Goal: Task Accomplishment & Management: Manage account settings

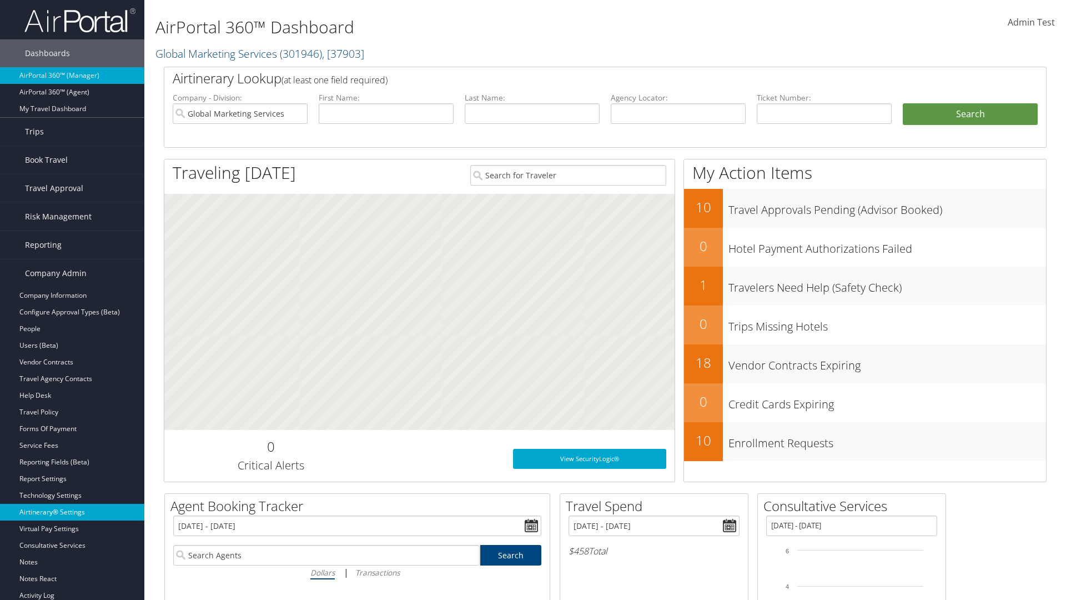
click at [72, 512] on link "Airtinerary® Settings" at bounding box center [72, 512] width 144 height 17
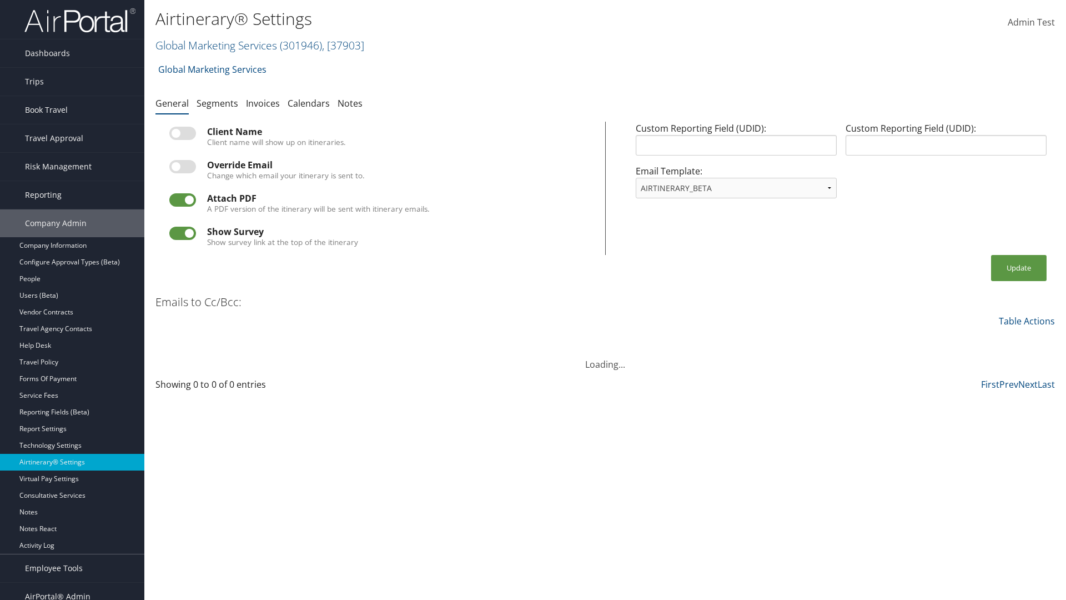
click at [215, 45] on link "Global Marketing Services ( 301946 ) , [ 37903 ]" at bounding box center [260, 45] width 209 height 15
click at [0, 0] on input "search" at bounding box center [0, 0] width 0 height 0
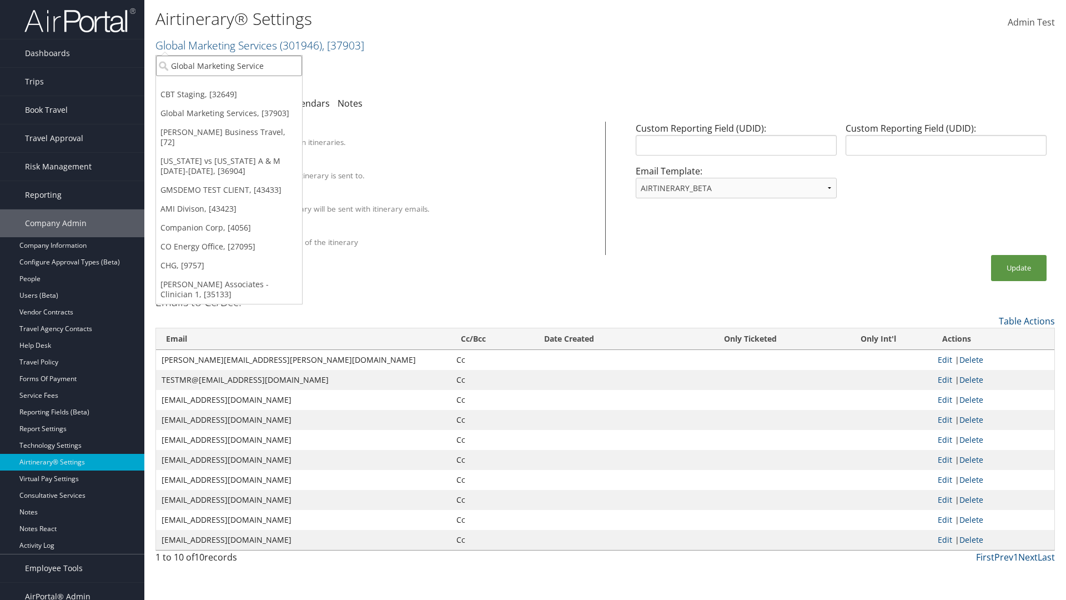
type input "Global Marketing Services"
click at [239, 86] on div "Global Marketing Services (301946), [37903]" at bounding box center [239, 86] width 179 height 10
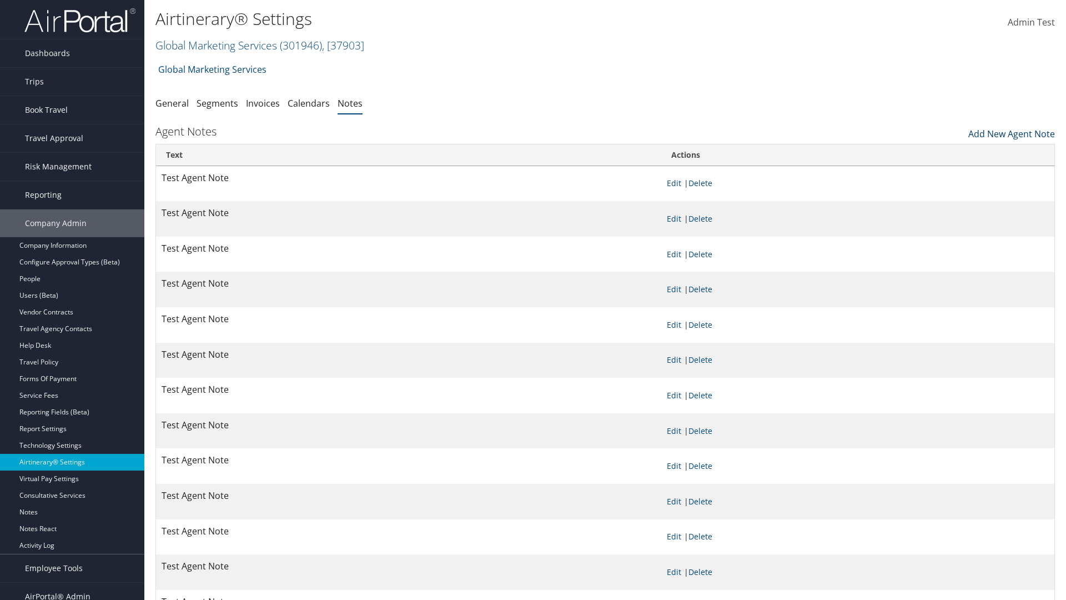
click at [1012, 131] on link "Add New Agent Note" at bounding box center [1012, 131] width 87 height 19
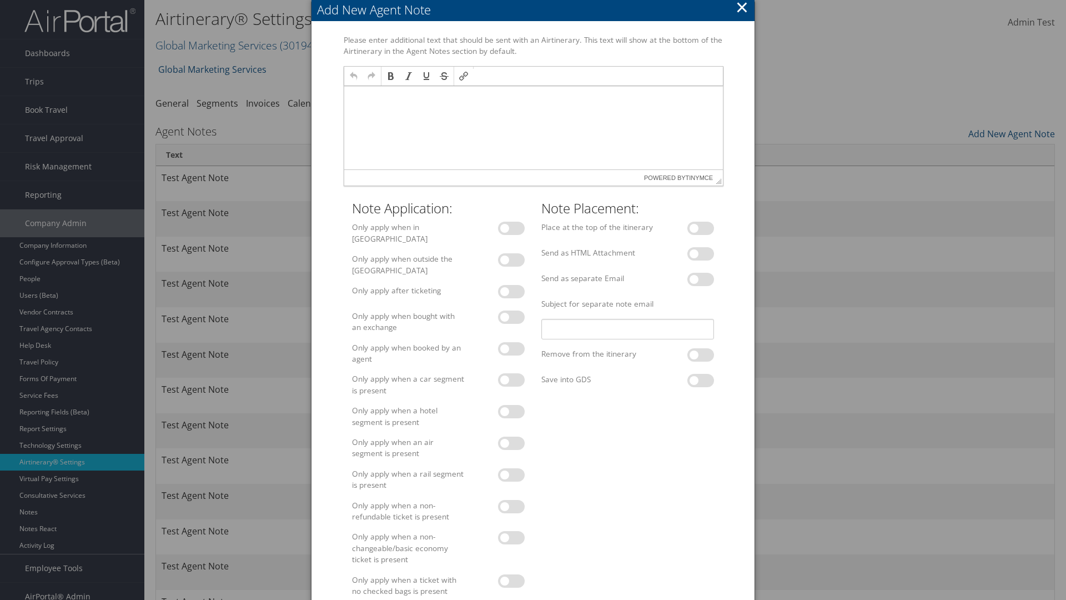
click at [533, 96] on p at bounding box center [533, 96] width 370 height 9
